Goal: Information Seeking & Learning: Learn about a topic

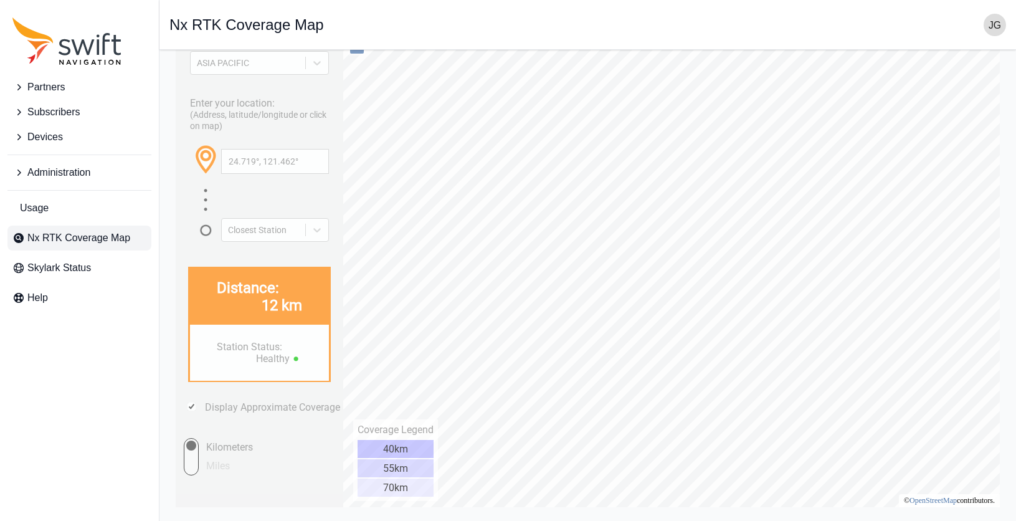
type input "24.675°, 121.451°"
drag, startPoint x: 316, startPoint y: 166, endPoint x: 195, endPoint y: 164, distance: 121.5
click at [192, 164] on div "24.675°, 121.451°" at bounding box center [259, 166] width 139 height 44
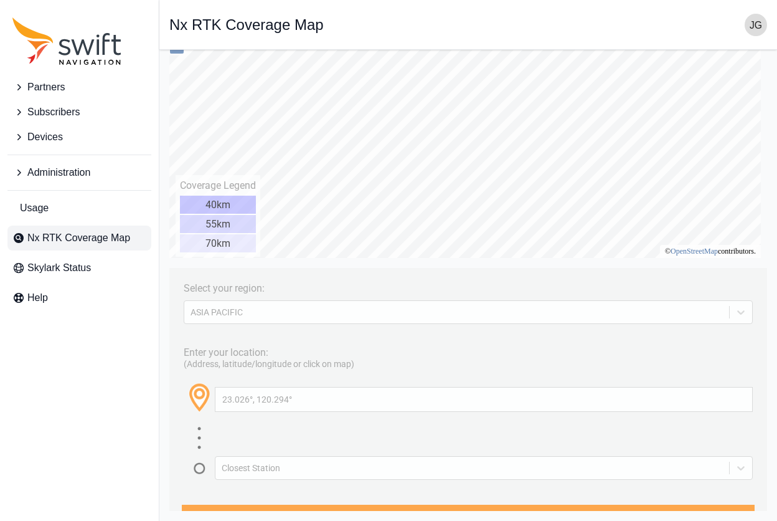
type input "22.991°, 120.312°"
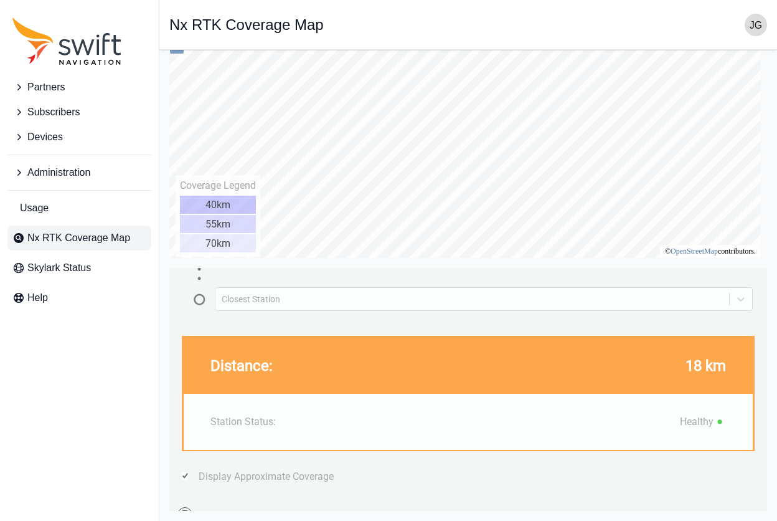
scroll to position [173, 0]
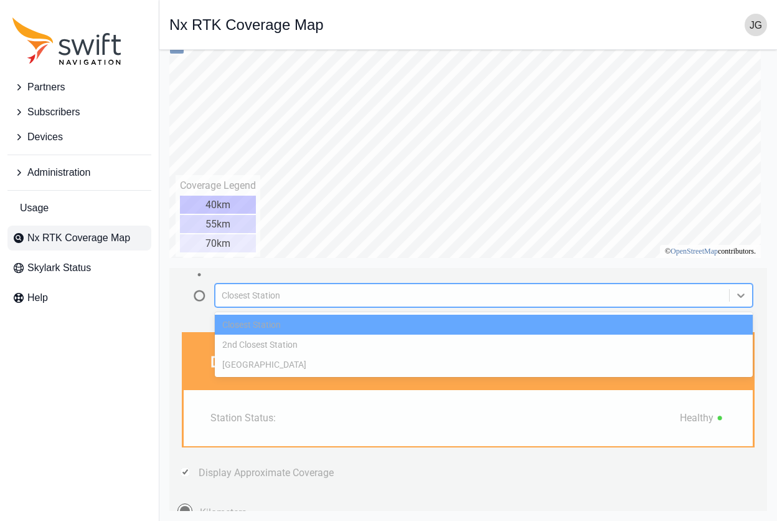
click at [400, 286] on div "Closest Station" at bounding box center [484, 295] width 538 height 24
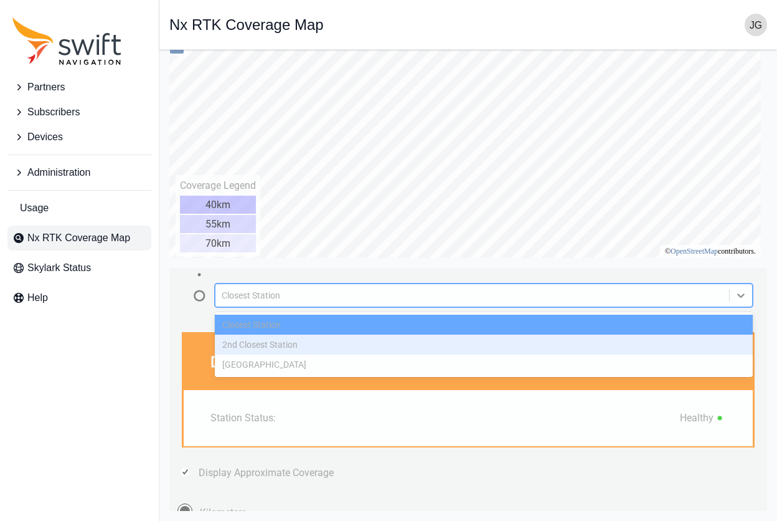
click at [384, 335] on div "2nd Closest Station" at bounding box center [484, 345] width 538 height 20
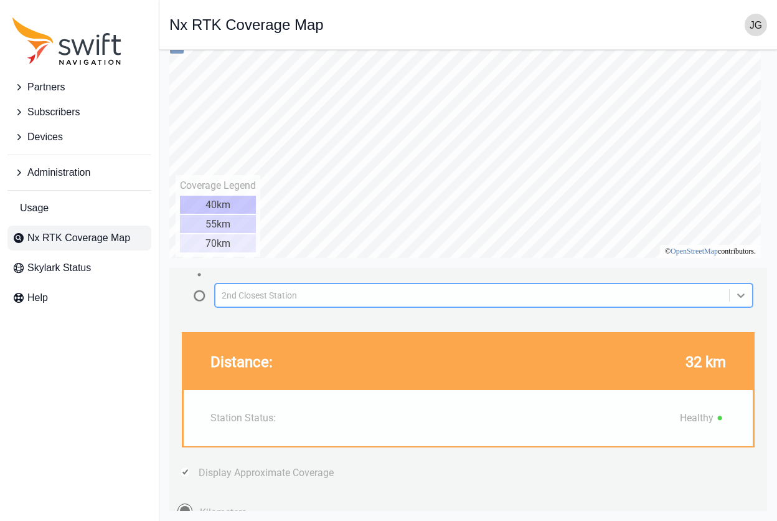
scroll to position [202, 0]
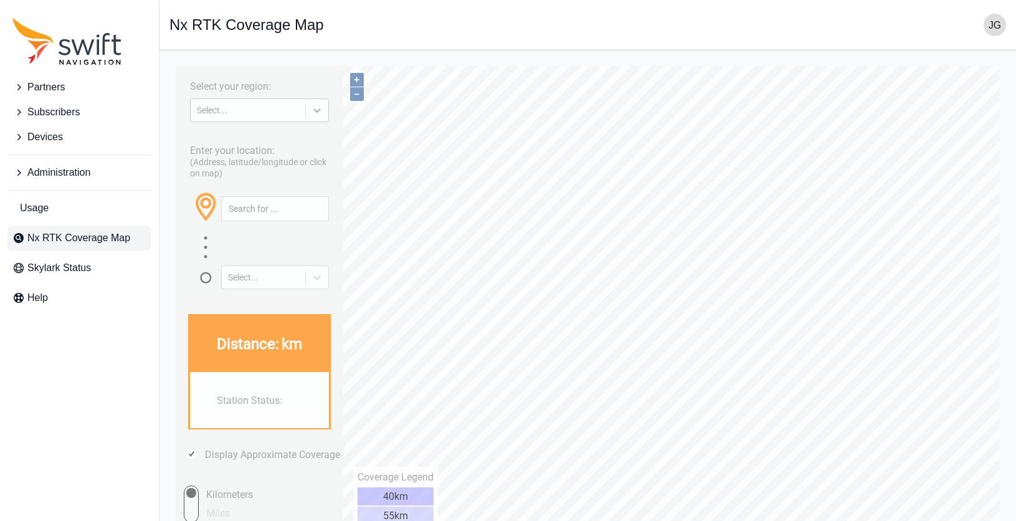
click at [318, 113] on icon at bounding box center [317, 110] width 12 height 12
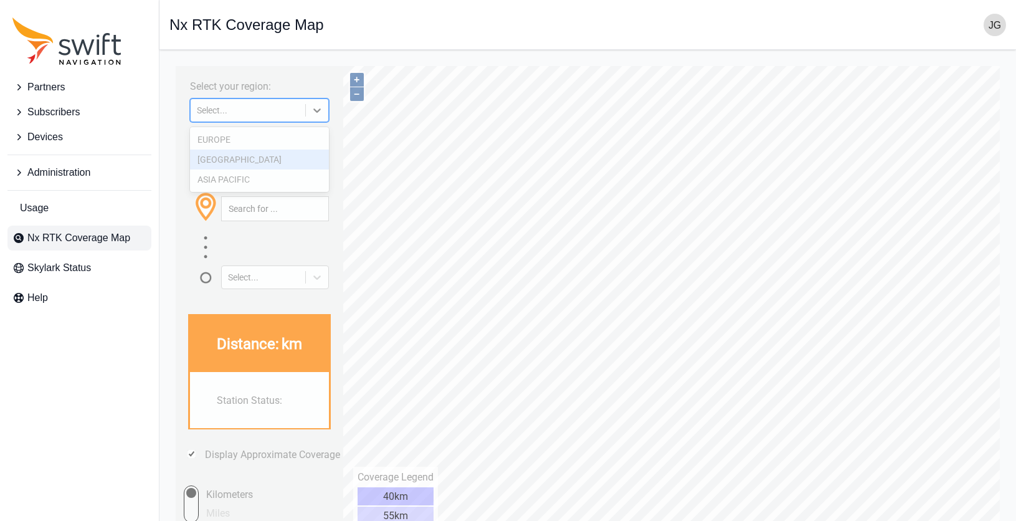
click at [278, 159] on div "[GEOGRAPHIC_DATA]" at bounding box center [259, 160] width 139 height 20
click at [313, 276] on icon at bounding box center [316, 277] width 7 height 4
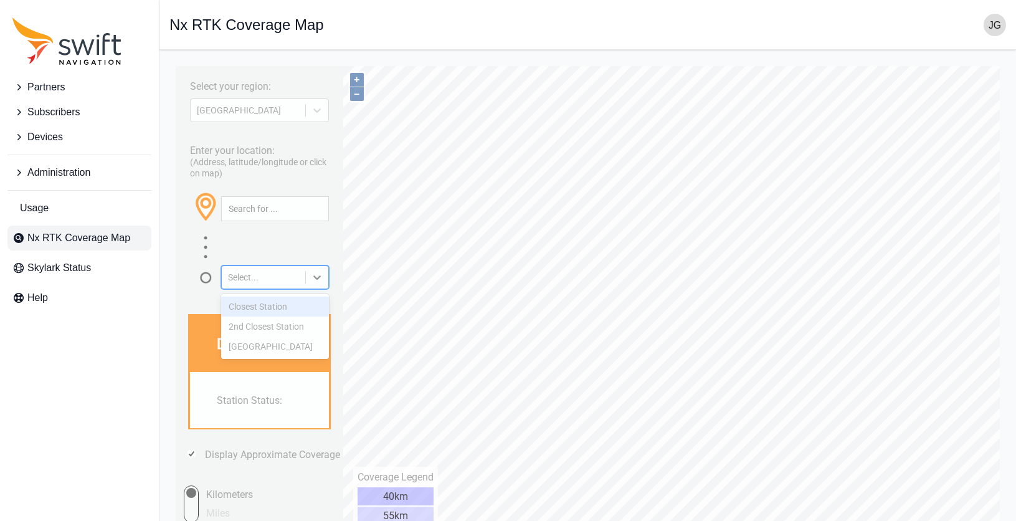
click at [300, 304] on div "Closest Station" at bounding box center [275, 307] width 108 height 20
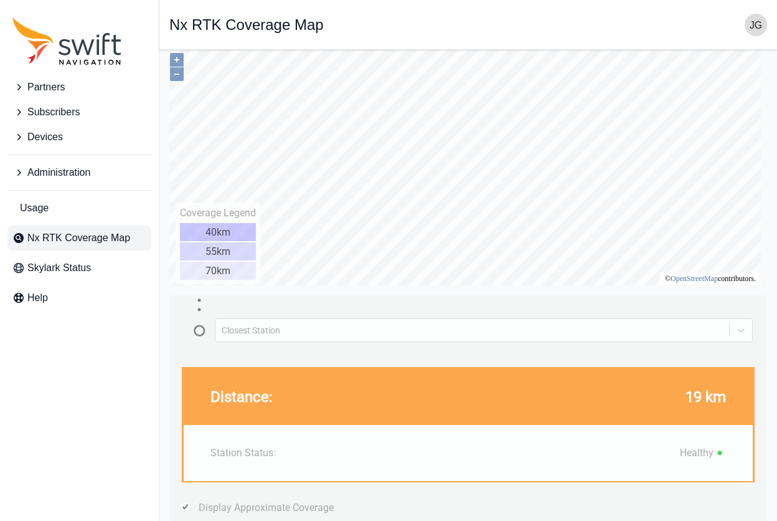
scroll to position [161, 0]
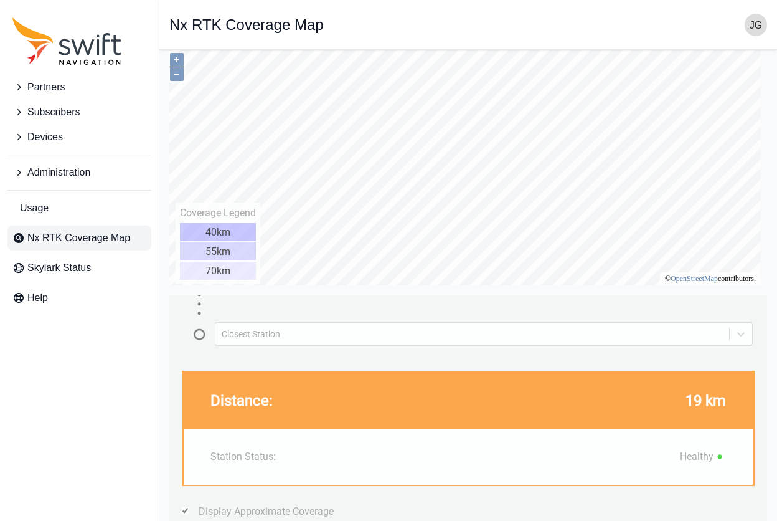
type input "30.530°, -89.570°"
